Goal: Task Accomplishment & Management: Use online tool/utility

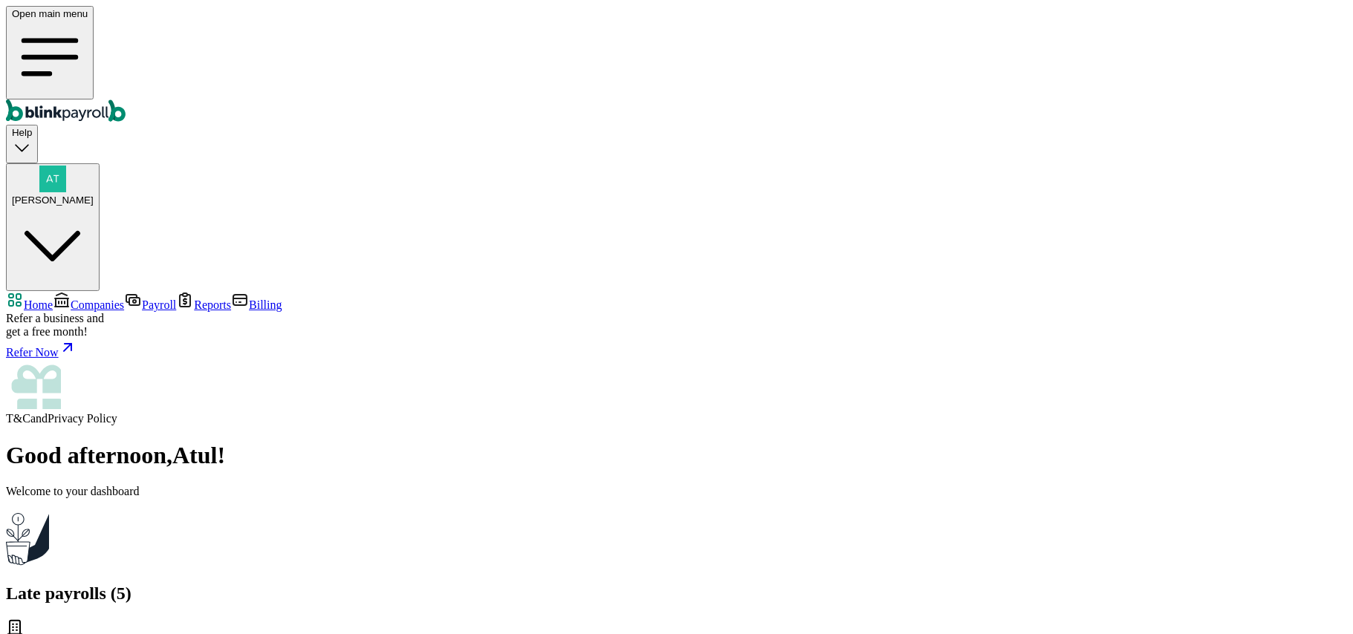
click at [78, 299] on span "Companies" at bounding box center [97, 305] width 53 height 13
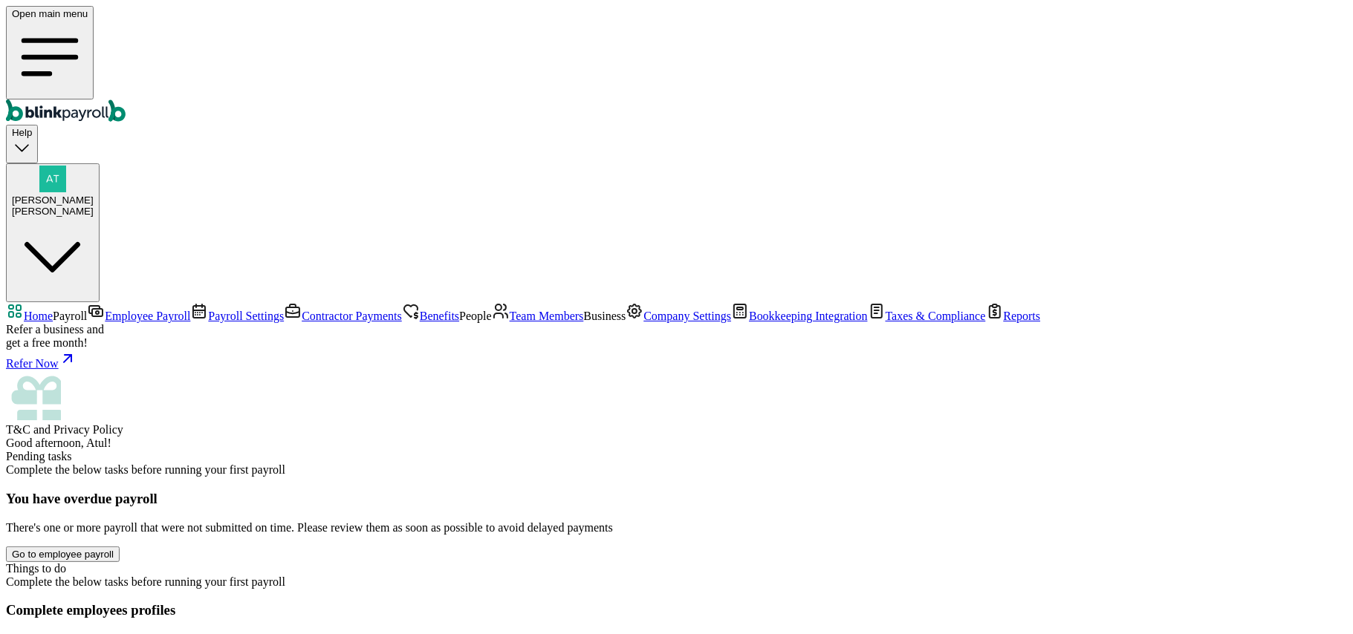
click at [105, 310] on span "Employee Payroll" at bounding box center [147, 316] width 85 height 13
